Goal: Task Accomplishment & Management: Use online tool/utility

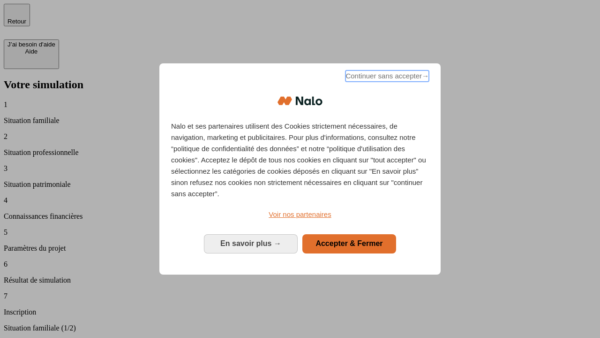
click at [386, 77] on span "Continuer sans accepter →" at bounding box center [387, 75] width 83 height 11
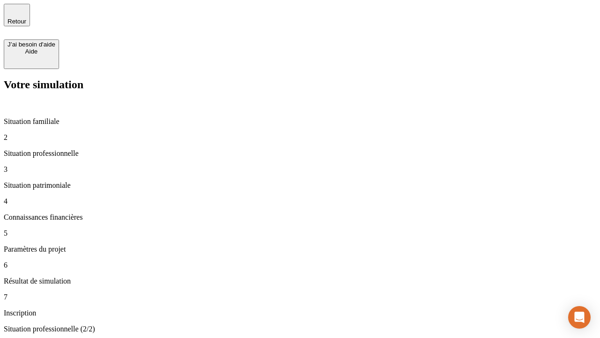
type input "30 000"
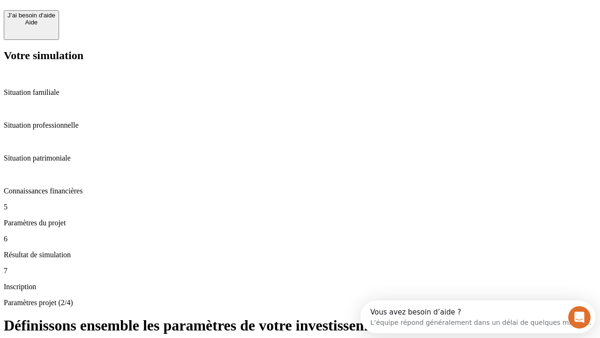
scroll to position [18, 0]
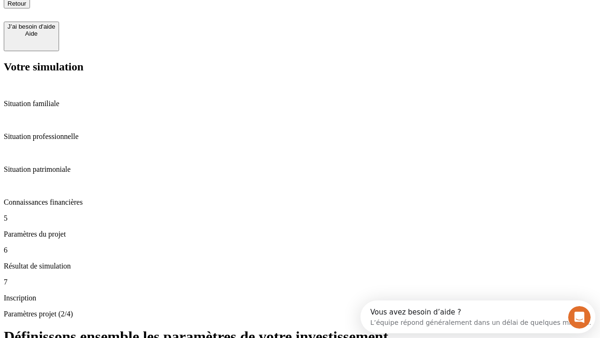
type input "25"
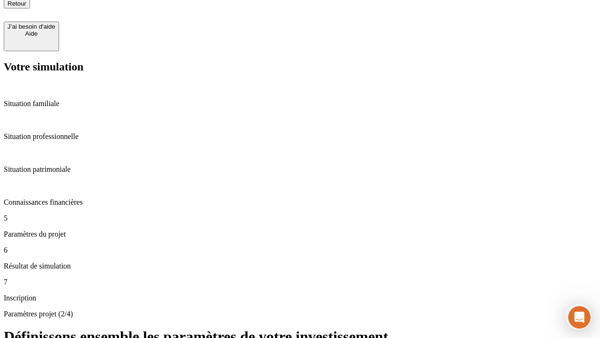
type input "5"
type input "1 000"
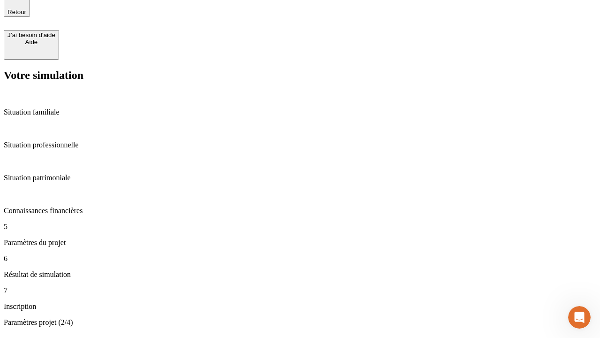
type input "640"
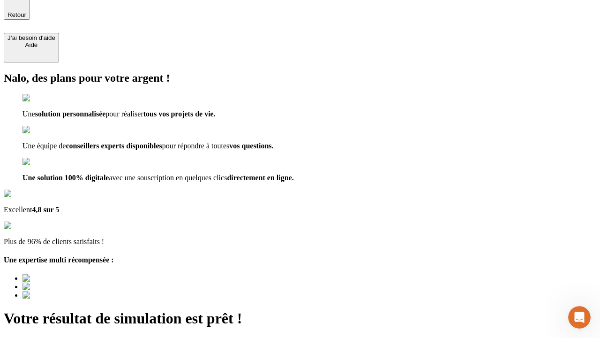
type input "[EMAIL_ADDRESS][PERSON_NAME][DOMAIN_NAME]"
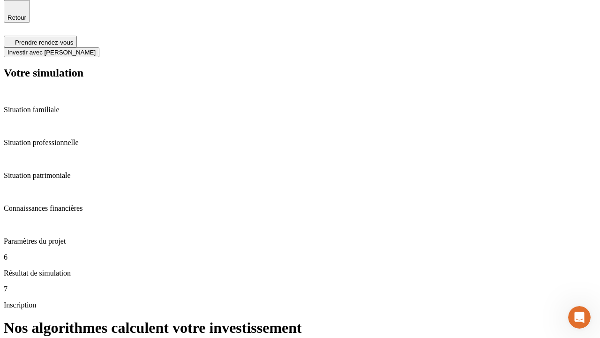
click at [96, 49] on span "Investir avec [PERSON_NAME]" at bounding box center [52, 52] width 88 height 7
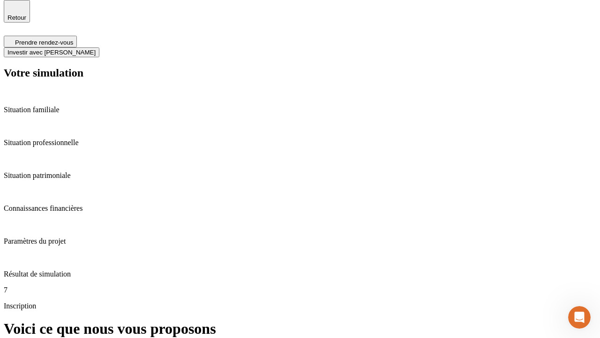
scroll to position [3, 0]
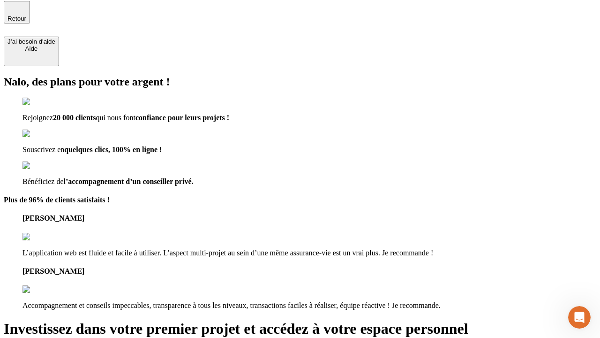
type input "[PERSON_NAME][EMAIL_ADDRESS][DOMAIN_NAME]"
